Goal: Information Seeking & Learning: Learn about a topic

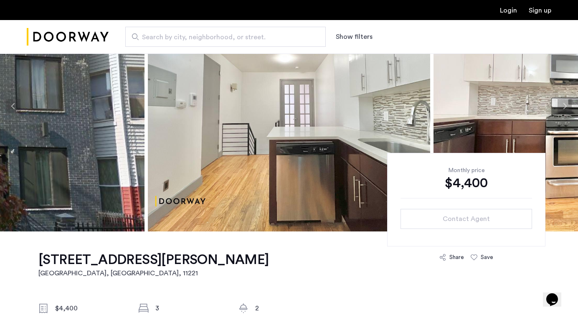
scroll to position [40, 0]
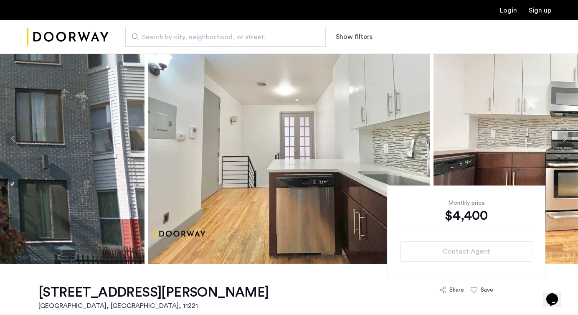
click at [569, 137] on button "Next apartment" at bounding box center [564, 138] width 14 height 14
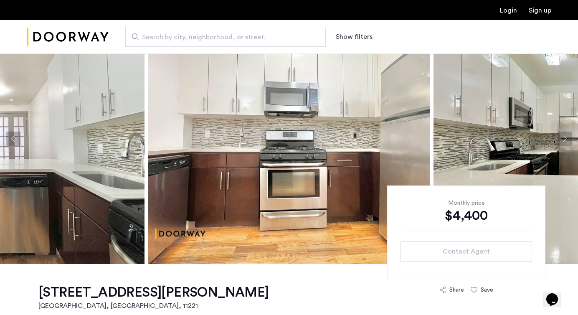
click at [569, 137] on button "Next apartment" at bounding box center [564, 138] width 14 height 14
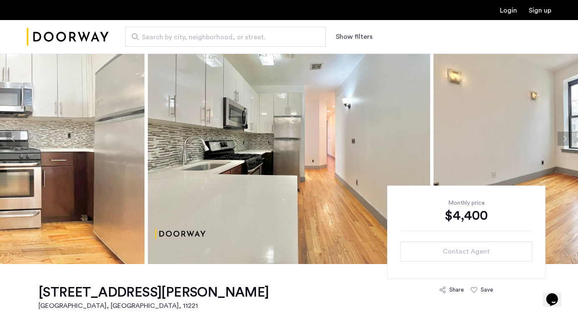
click at [569, 137] on button "Next apartment" at bounding box center [564, 138] width 14 height 14
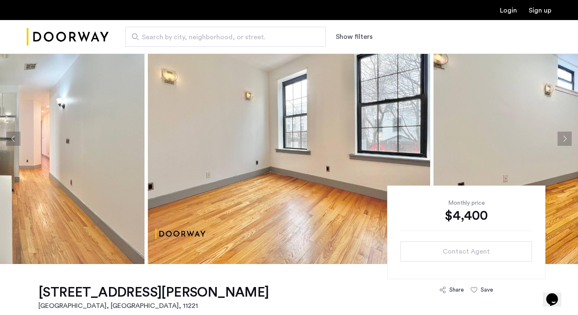
click at [569, 137] on button "Next apartment" at bounding box center [564, 138] width 14 height 14
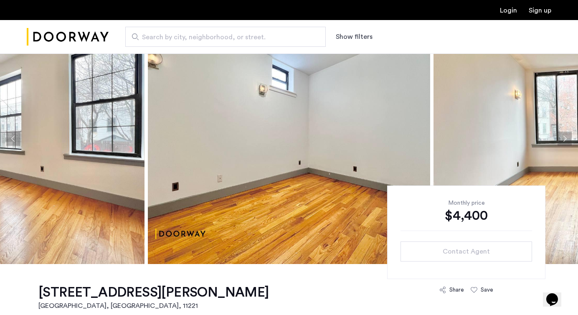
click at [569, 138] on button "Next apartment" at bounding box center [564, 138] width 14 height 14
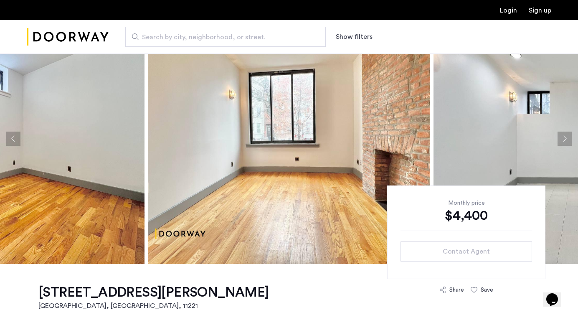
click at [569, 138] on button "Next apartment" at bounding box center [564, 138] width 14 height 14
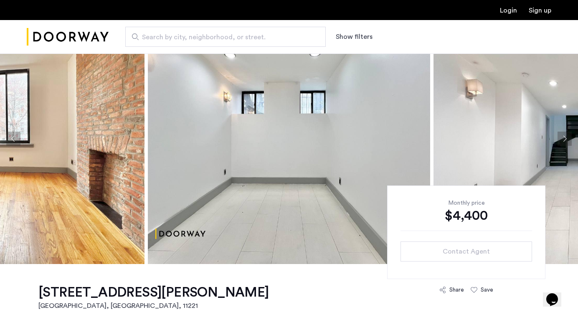
click at [569, 138] on button "Next apartment" at bounding box center [564, 138] width 14 height 14
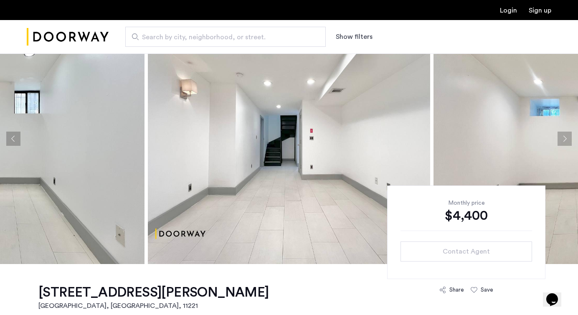
click at [569, 138] on button "Next apartment" at bounding box center [564, 138] width 14 height 14
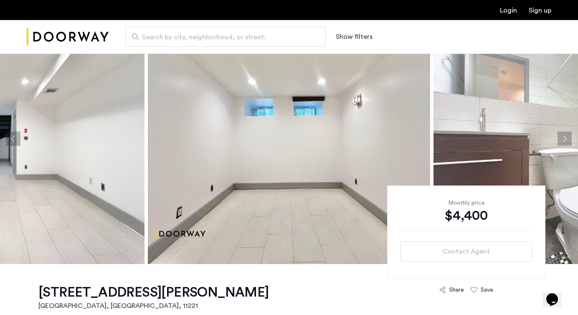
click at [569, 138] on button "Next apartment" at bounding box center [564, 138] width 14 height 14
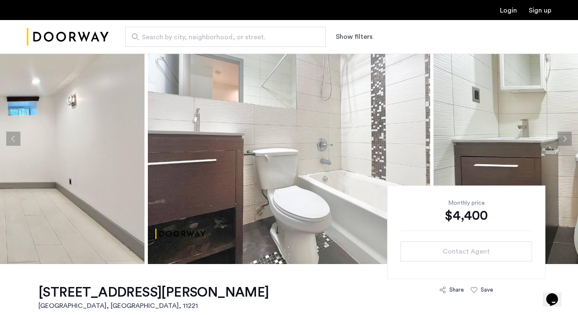
click at [569, 138] on button "Next apartment" at bounding box center [564, 138] width 14 height 14
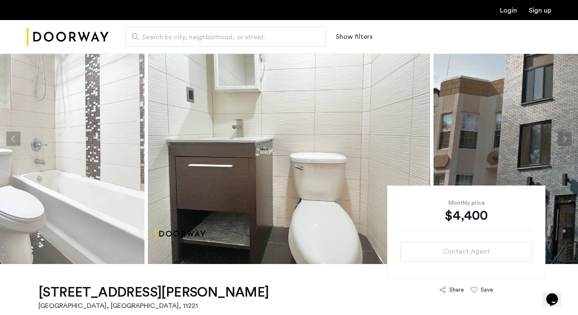
click at [569, 138] on button "Next apartment" at bounding box center [564, 138] width 14 height 14
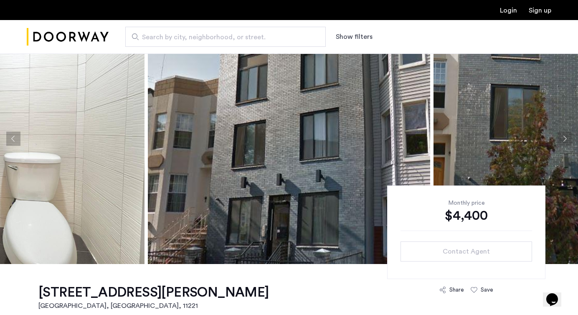
click at [569, 138] on button "Next apartment" at bounding box center [564, 138] width 14 height 14
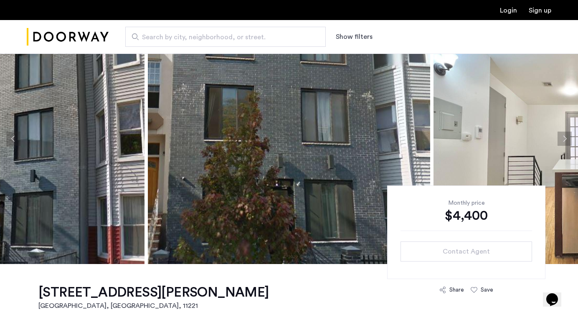
click at [569, 138] on button "Next apartment" at bounding box center [564, 138] width 14 height 14
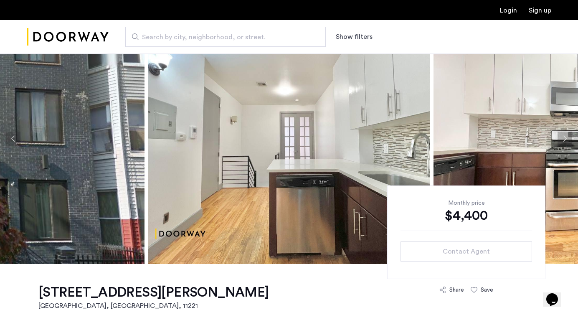
click at [569, 138] on button "Next apartment" at bounding box center [564, 138] width 14 height 14
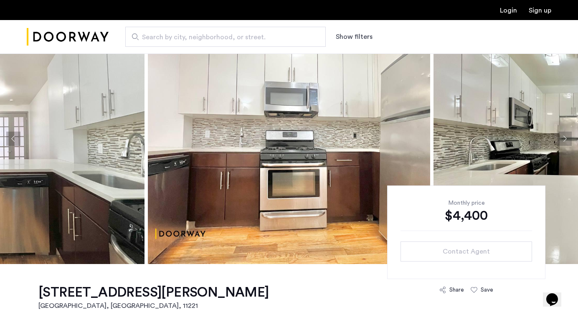
click at [569, 138] on button "Next apartment" at bounding box center [564, 138] width 14 height 14
